Goal: Transaction & Acquisition: Purchase product/service

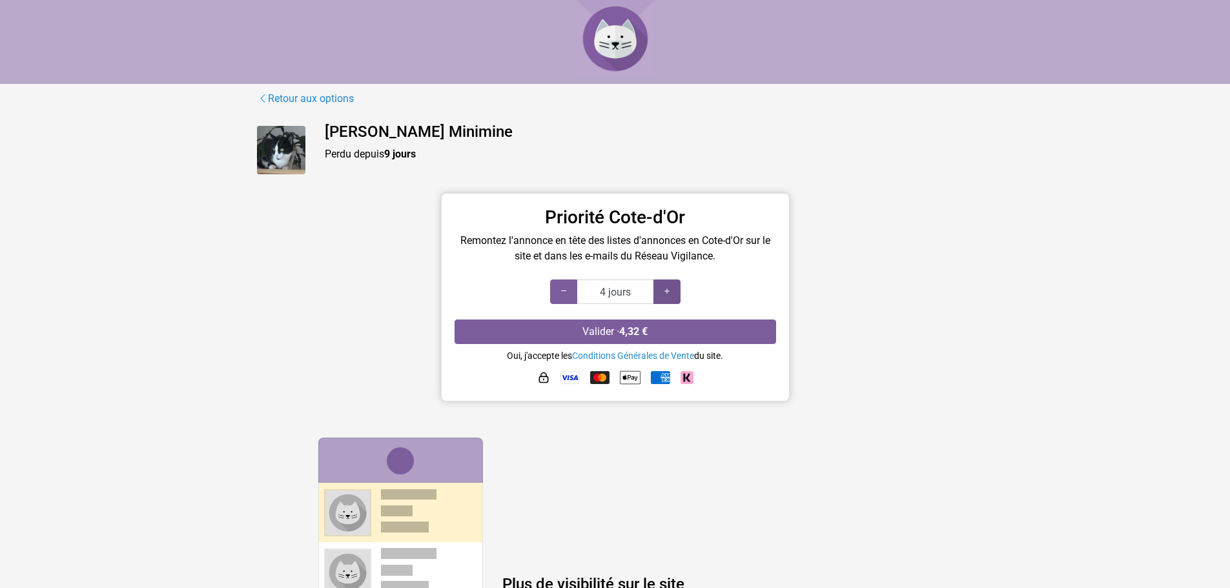
click at [669, 284] on div at bounding box center [667, 292] width 27 height 25
click at [667, 283] on div at bounding box center [667, 292] width 27 height 25
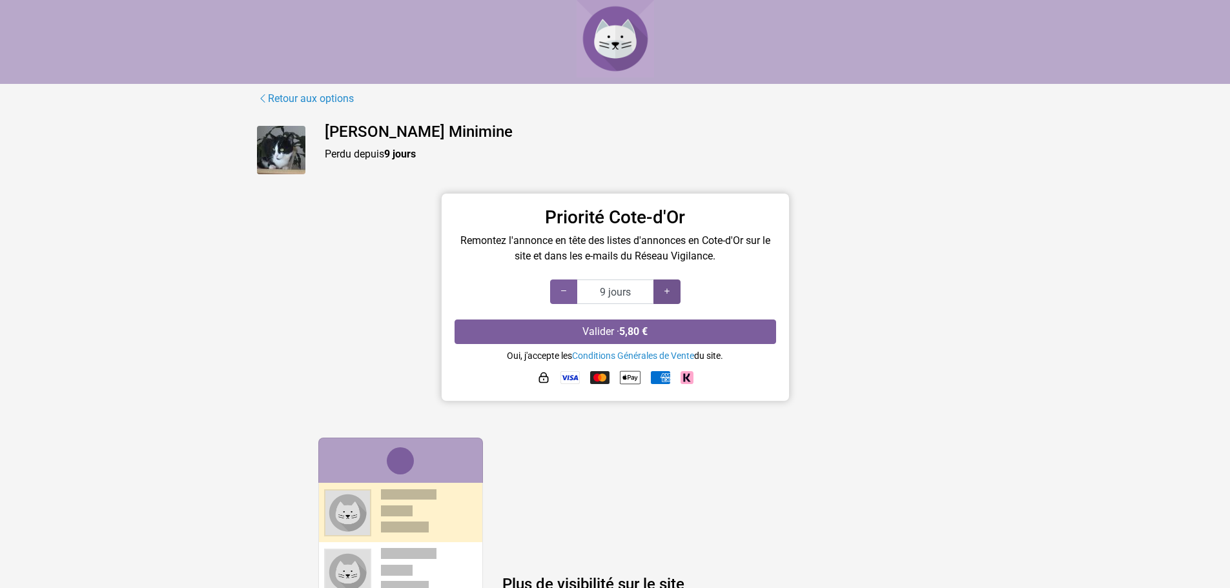
click at [667, 283] on div at bounding box center [667, 292] width 27 height 25
type input "10 jours"
click at [667, 283] on div at bounding box center [667, 292] width 27 height 25
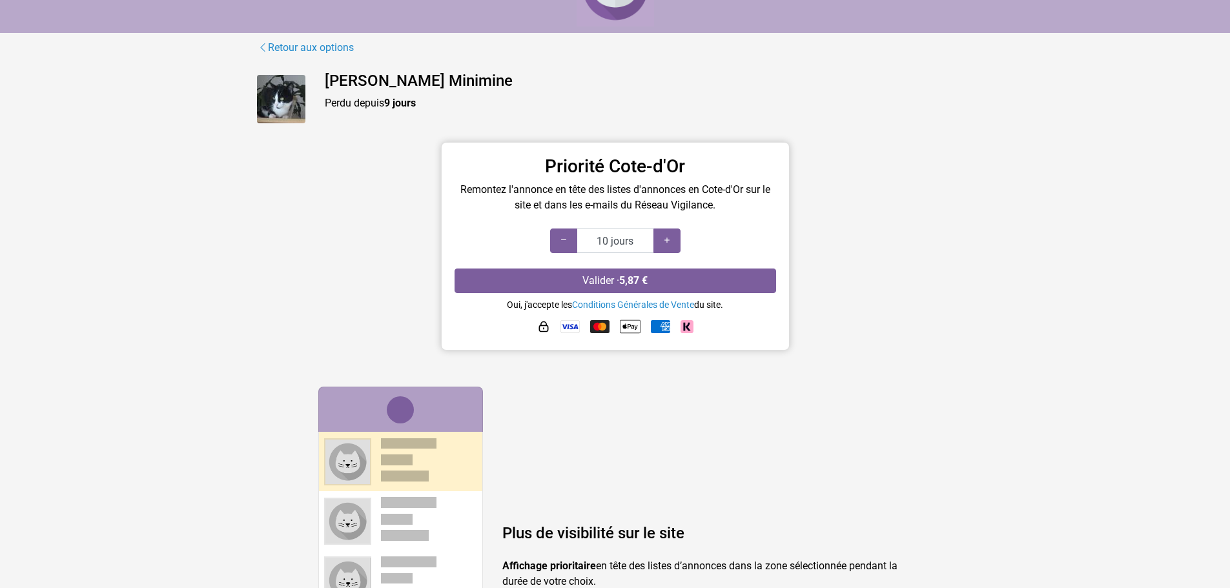
scroll to position [50, 0]
click at [611, 304] on link "Conditions Générales de Vente" at bounding box center [633, 306] width 122 height 10
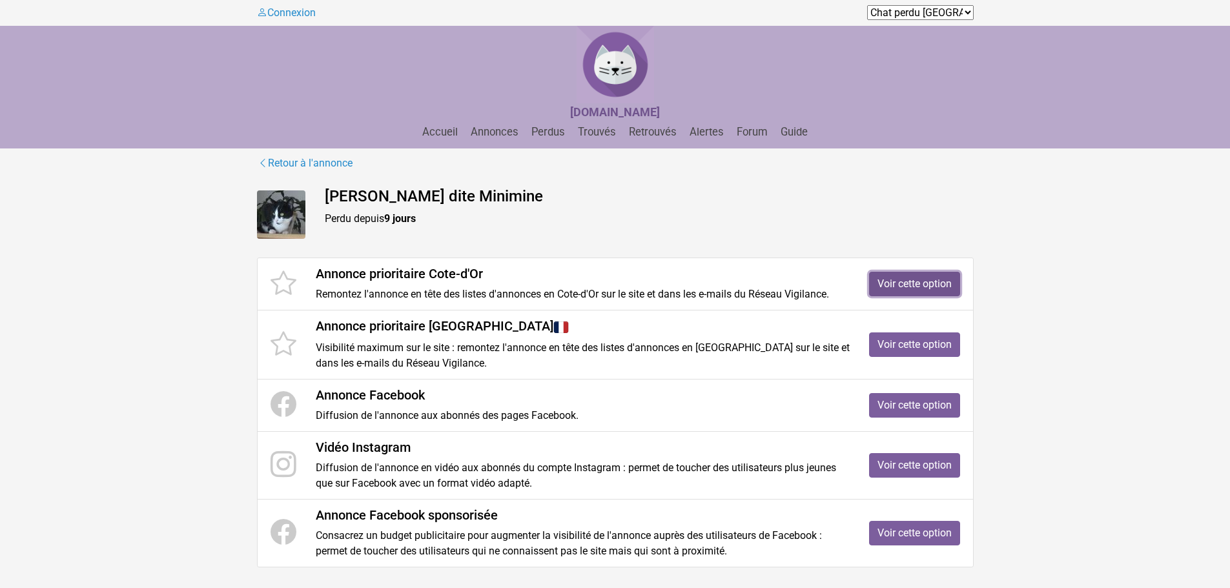
click at [888, 279] on link "Voir cette option" at bounding box center [914, 284] width 91 height 25
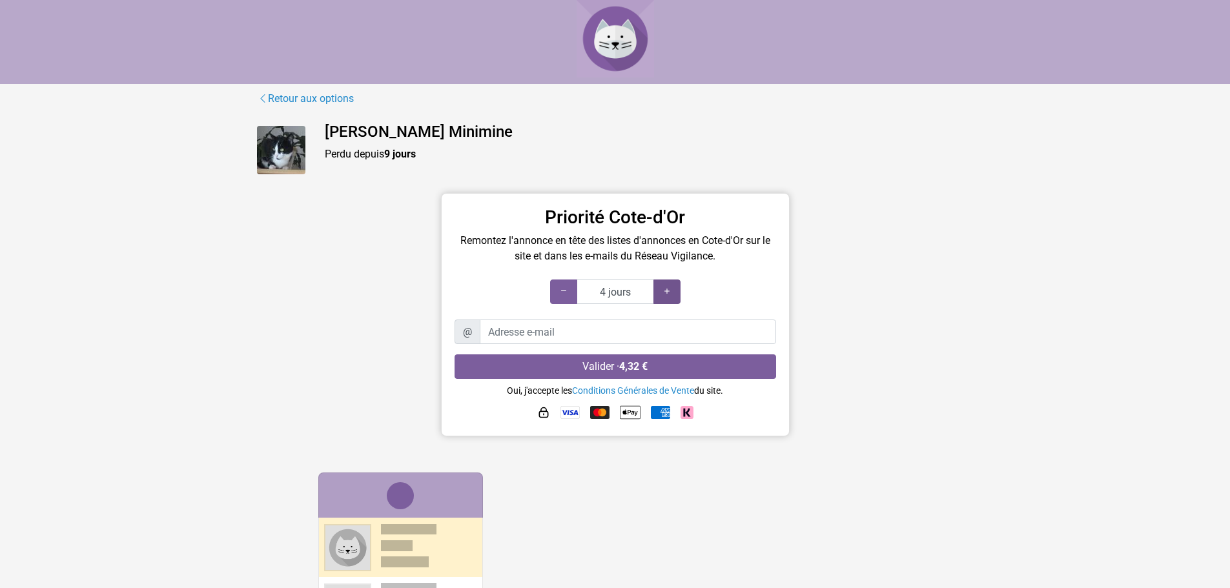
click at [669, 291] on icon at bounding box center [667, 291] width 10 height 12
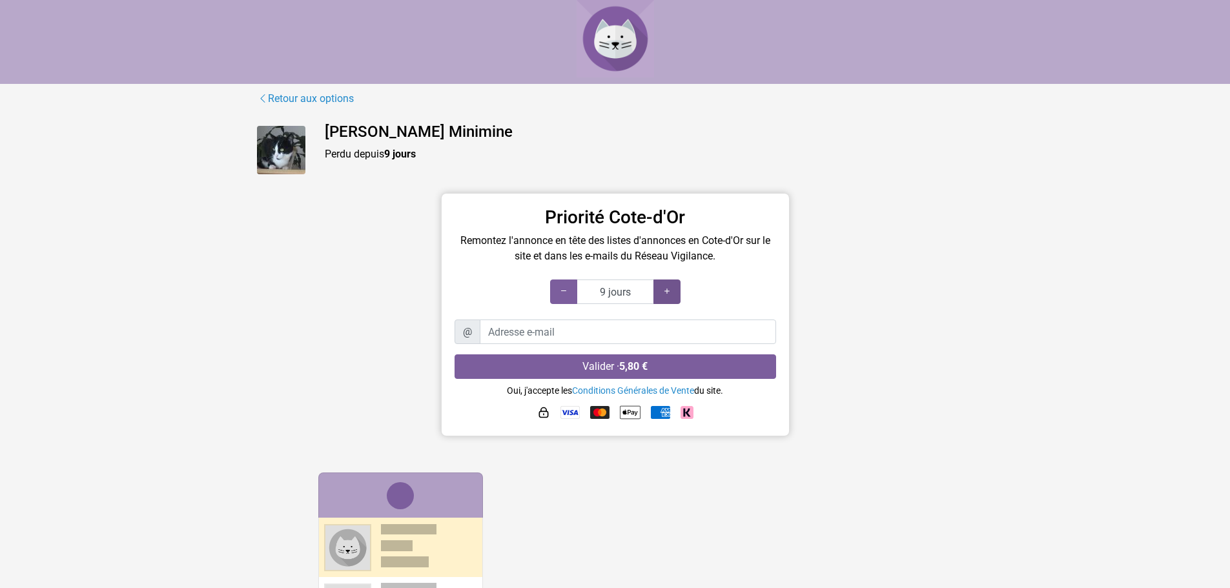
click at [669, 291] on icon at bounding box center [667, 291] width 10 height 12
type input "10 jours"
click at [669, 291] on icon at bounding box center [667, 291] width 10 height 12
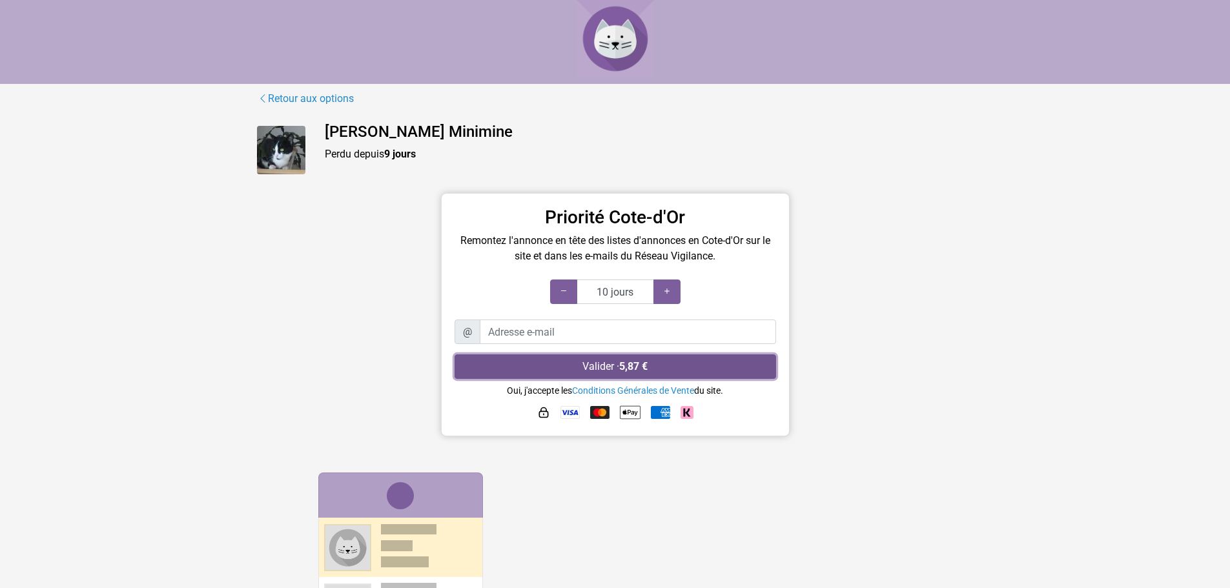
click at [612, 366] on button "Valider · 5,87 €" at bounding box center [616, 367] width 322 height 25
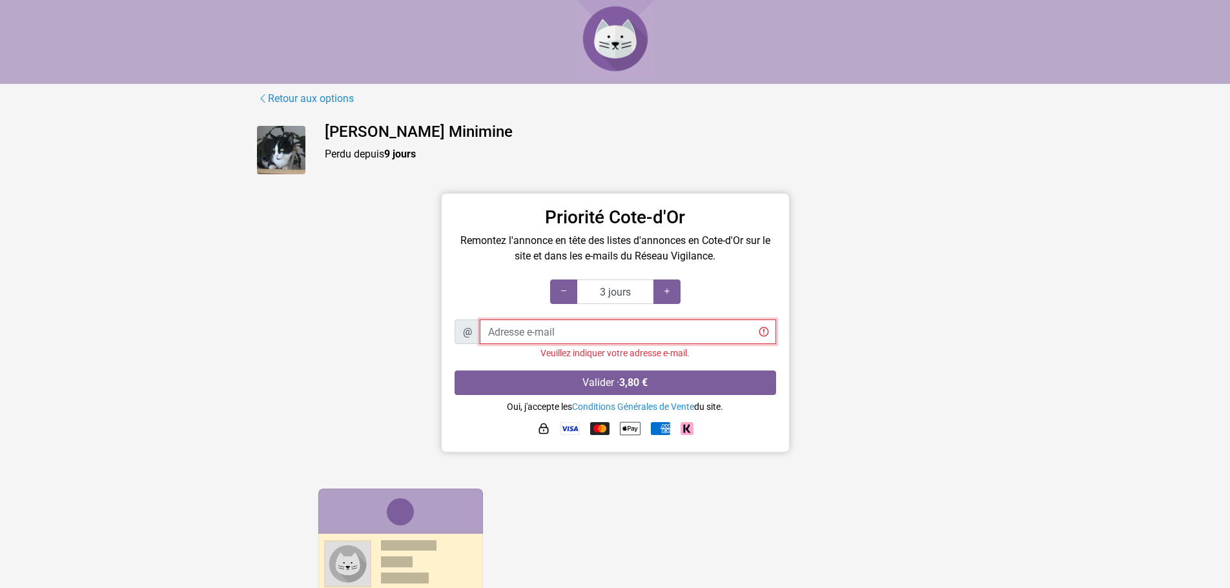
click at [560, 332] on input "Adresse e-mail" at bounding box center [628, 332] width 296 height 25
type input "desteve2@orange.fr"
click at [670, 291] on icon at bounding box center [667, 291] width 10 height 12
click at [670, 289] on icon at bounding box center [667, 291] width 10 height 12
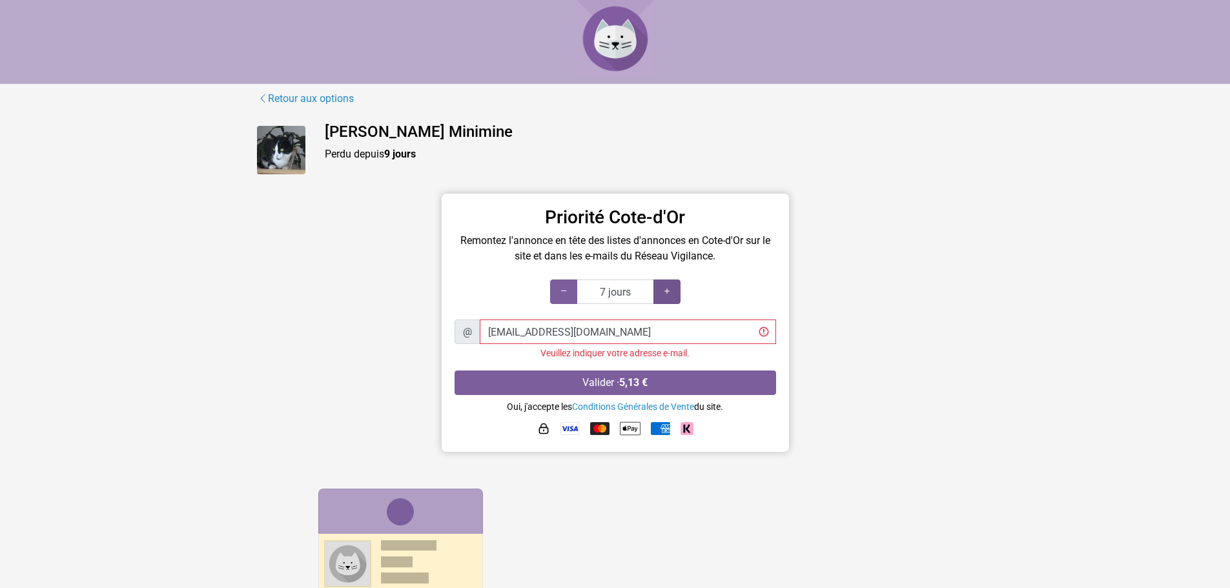
click at [670, 289] on icon at bounding box center [667, 291] width 10 height 12
type input "10 jours"
click at [670, 289] on icon at bounding box center [667, 291] width 10 height 12
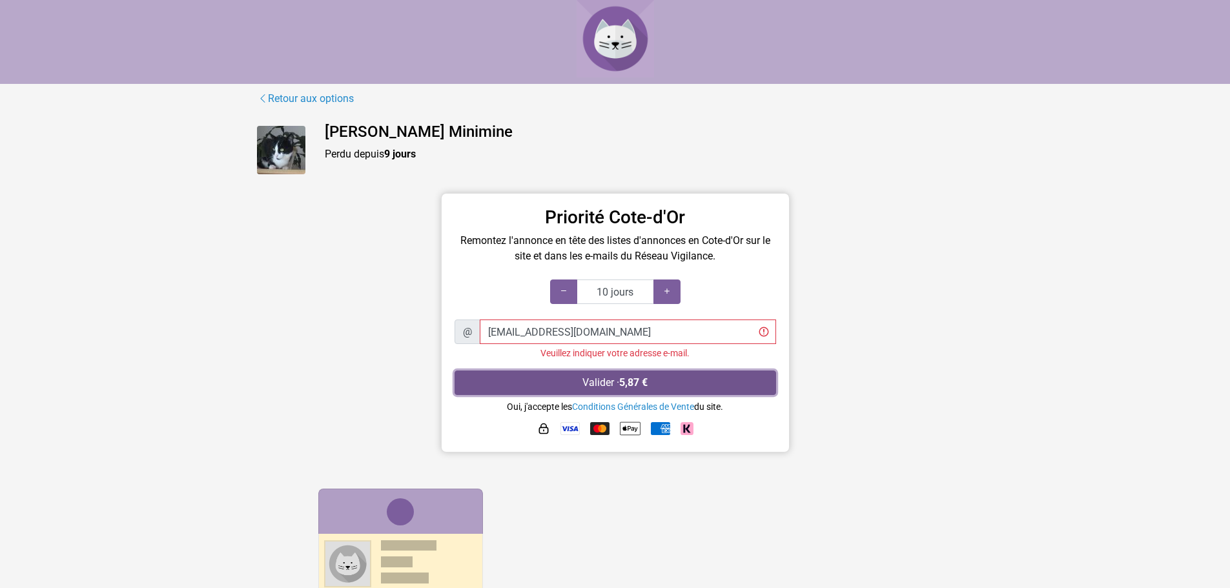
click at [600, 379] on button "Valider · 5,87 €" at bounding box center [616, 383] width 322 height 25
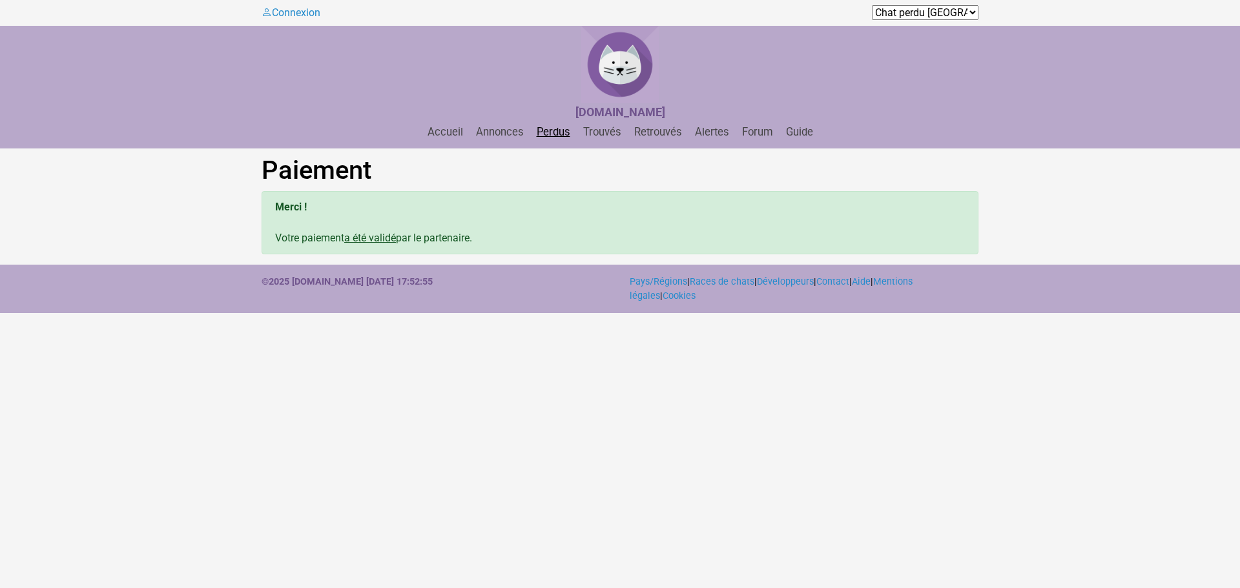
click at [561, 132] on link "Perdus" at bounding box center [554, 132] width 44 height 12
